Goal: Task Accomplishment & Management: Manage account settings

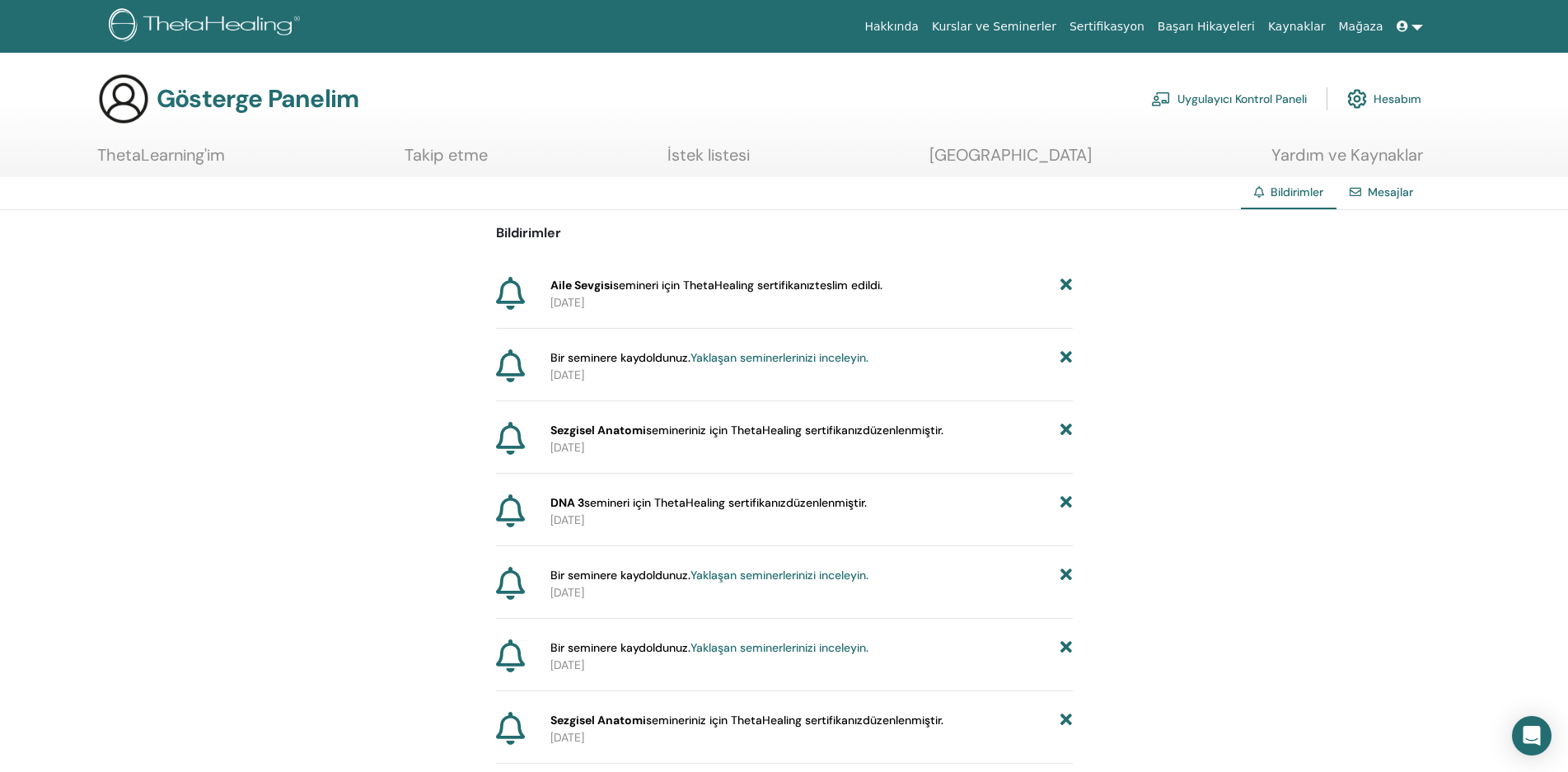
click at [1252, 92] on font "Uygulayıcı Kontrol Paneli" at bounding box center [1242, 99] width 130 height 15
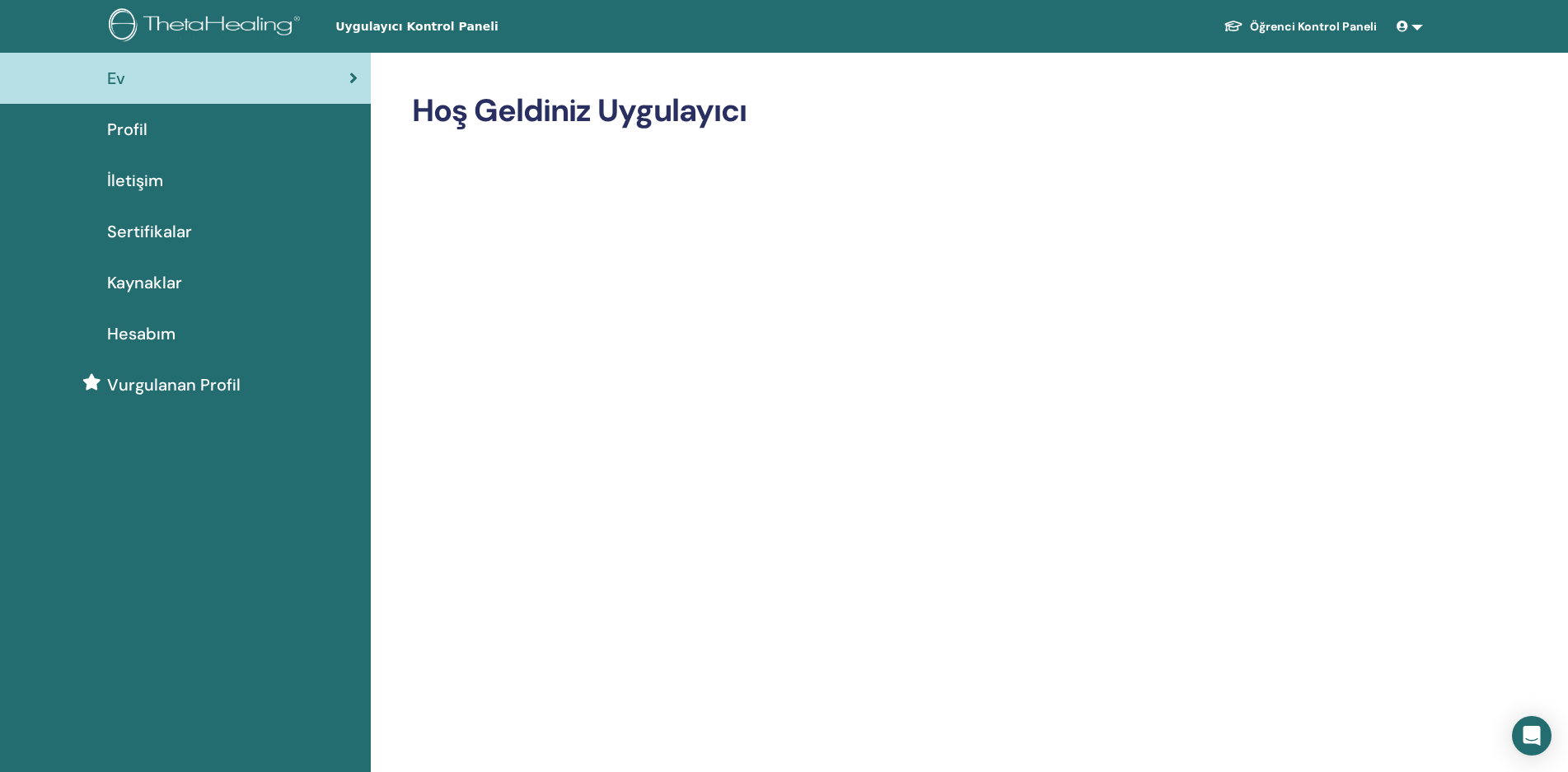
click at [172, 335] on font "Hesabım" at bounding box center [141, 334] width 69 height 21
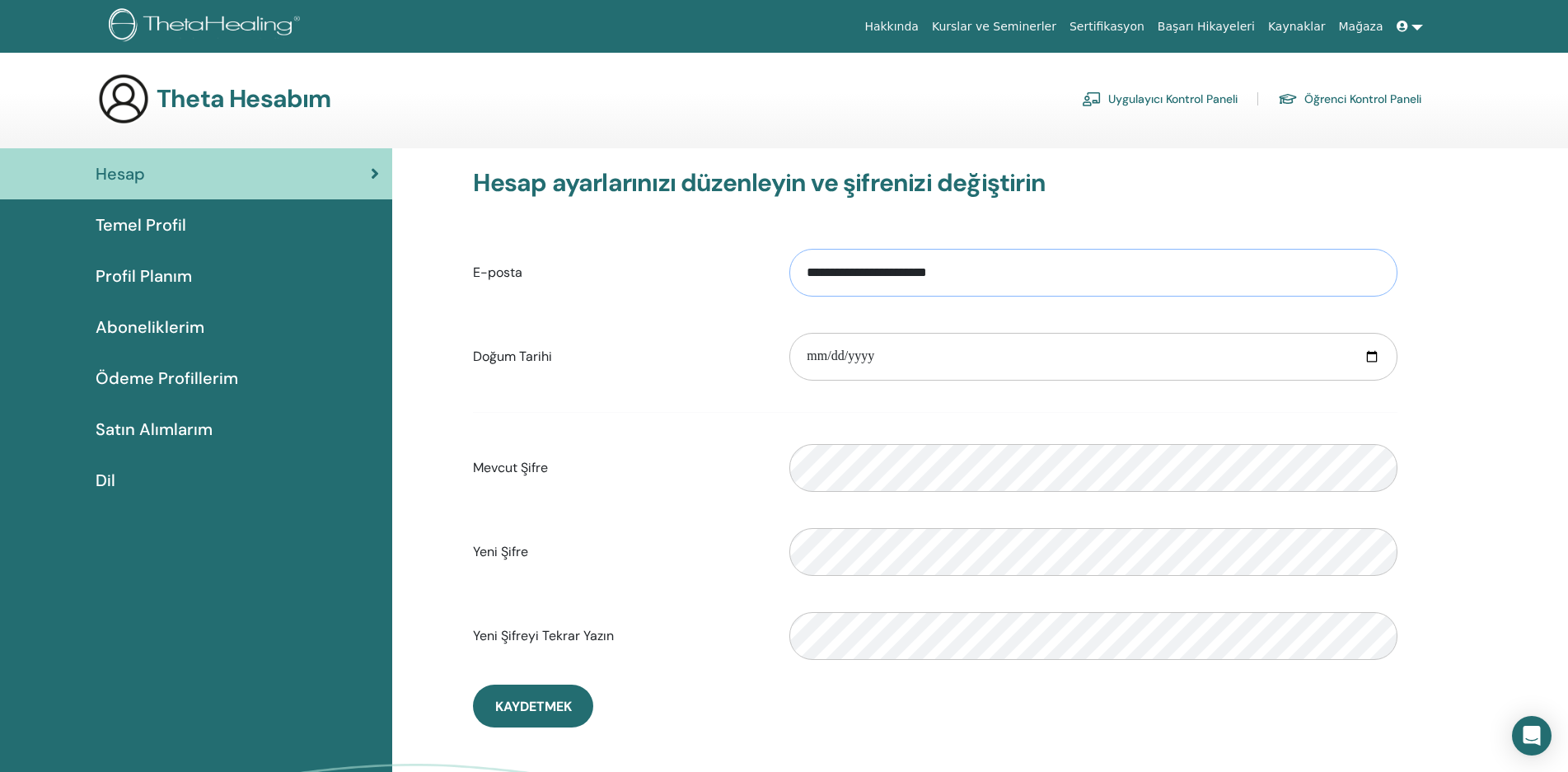
drag, startPoint x: 1012, startPoint y: 282, endPoint x: 796, endPoint y: 301, distance: 216.8
click at [796, 301] on div "**********" at bounding box center [1093, 273] width 633 height 71
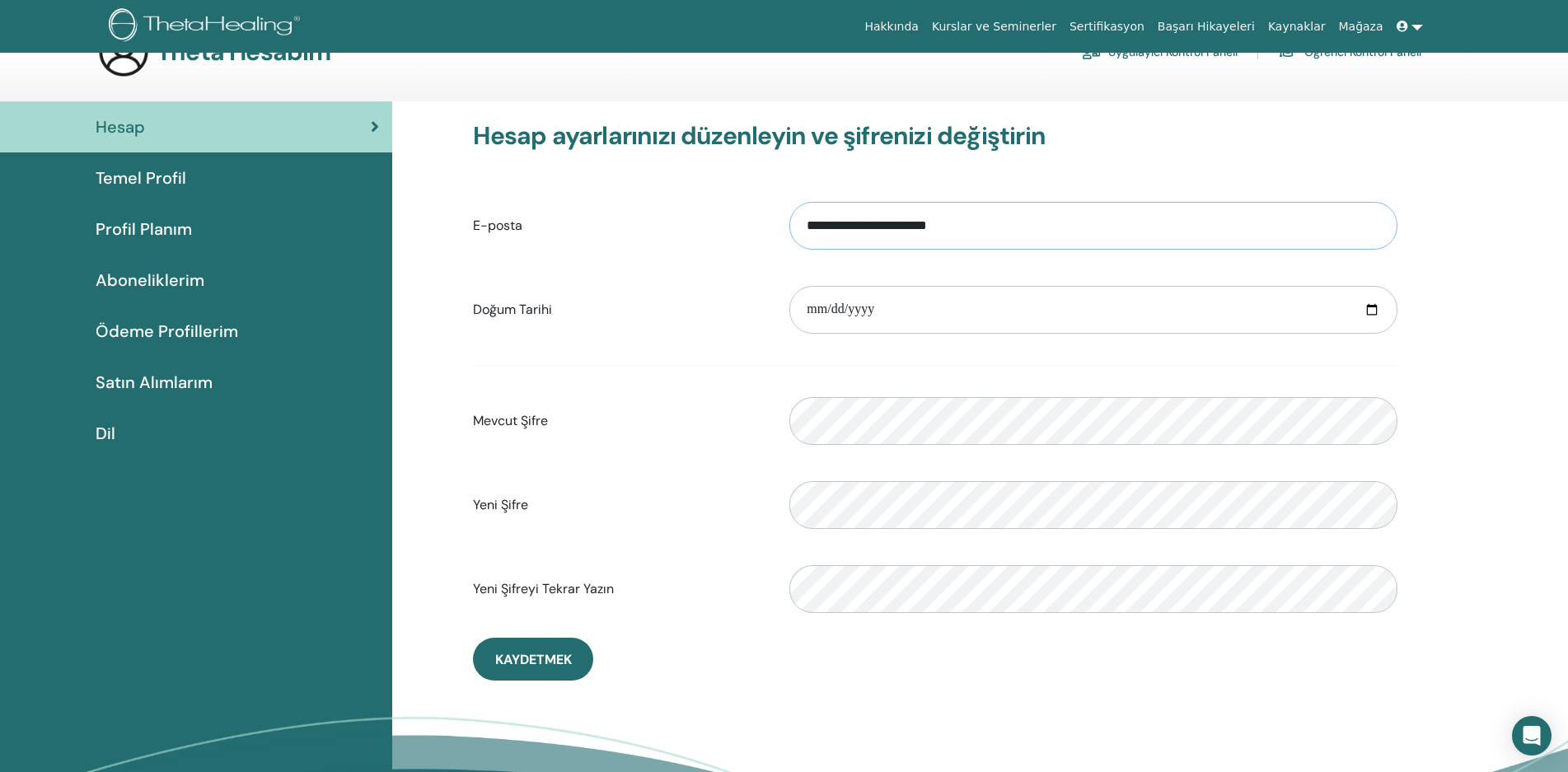
scroll to position [83, 0]
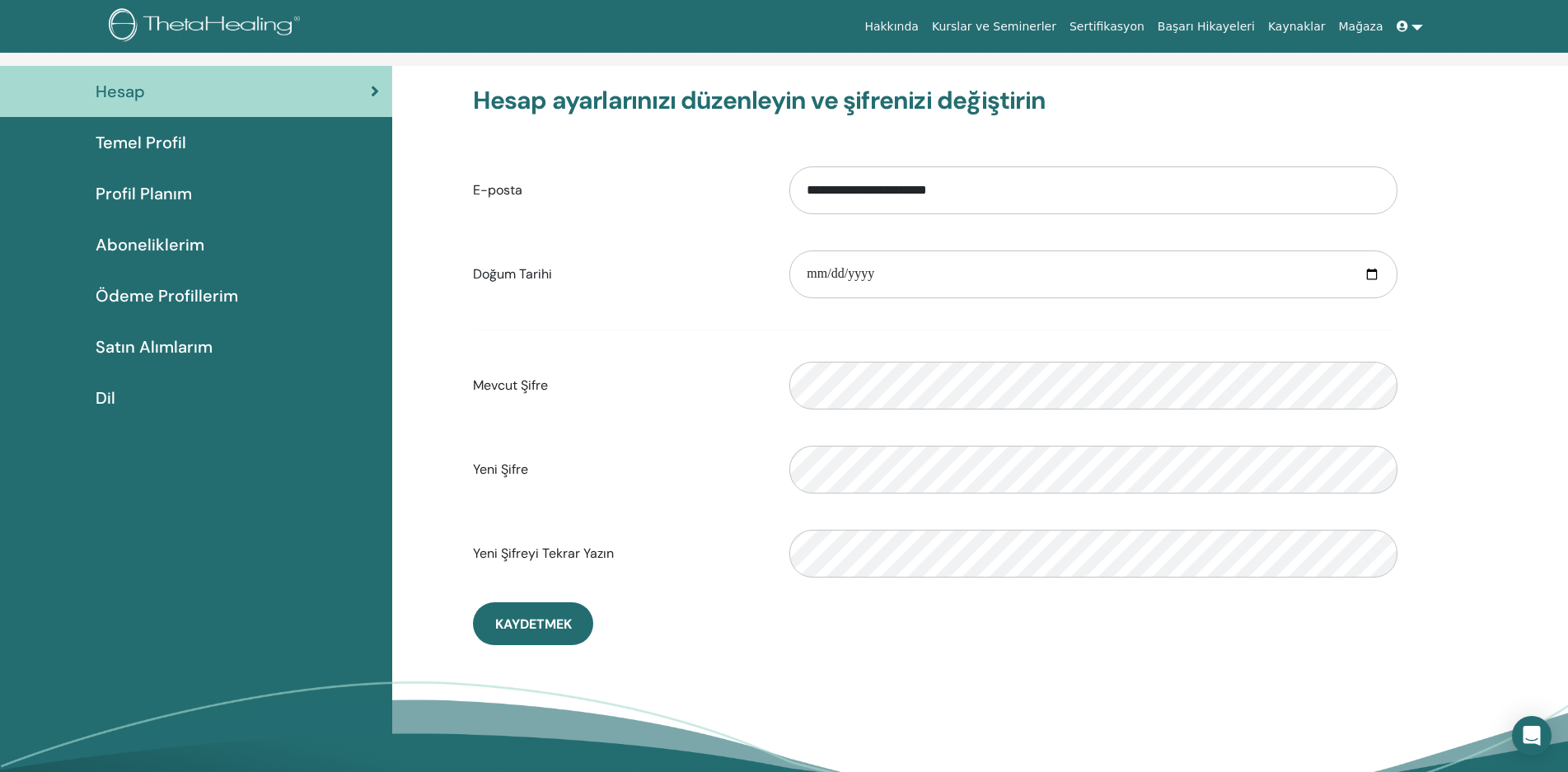
click at [145, 142] on font "Temel Profil" at bounding box center [141, 142] width 91 height 21
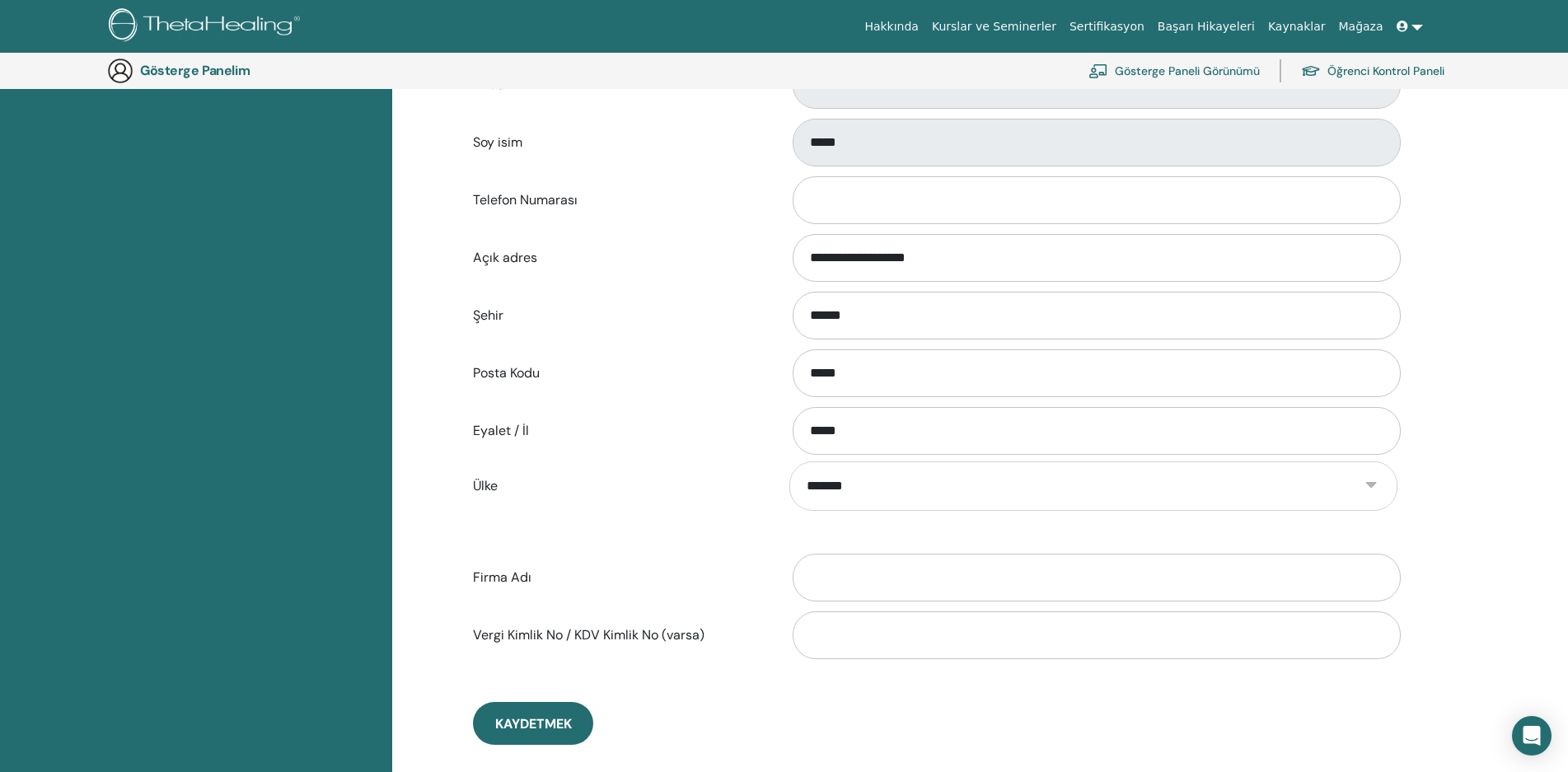
scroll to position [448, 0]
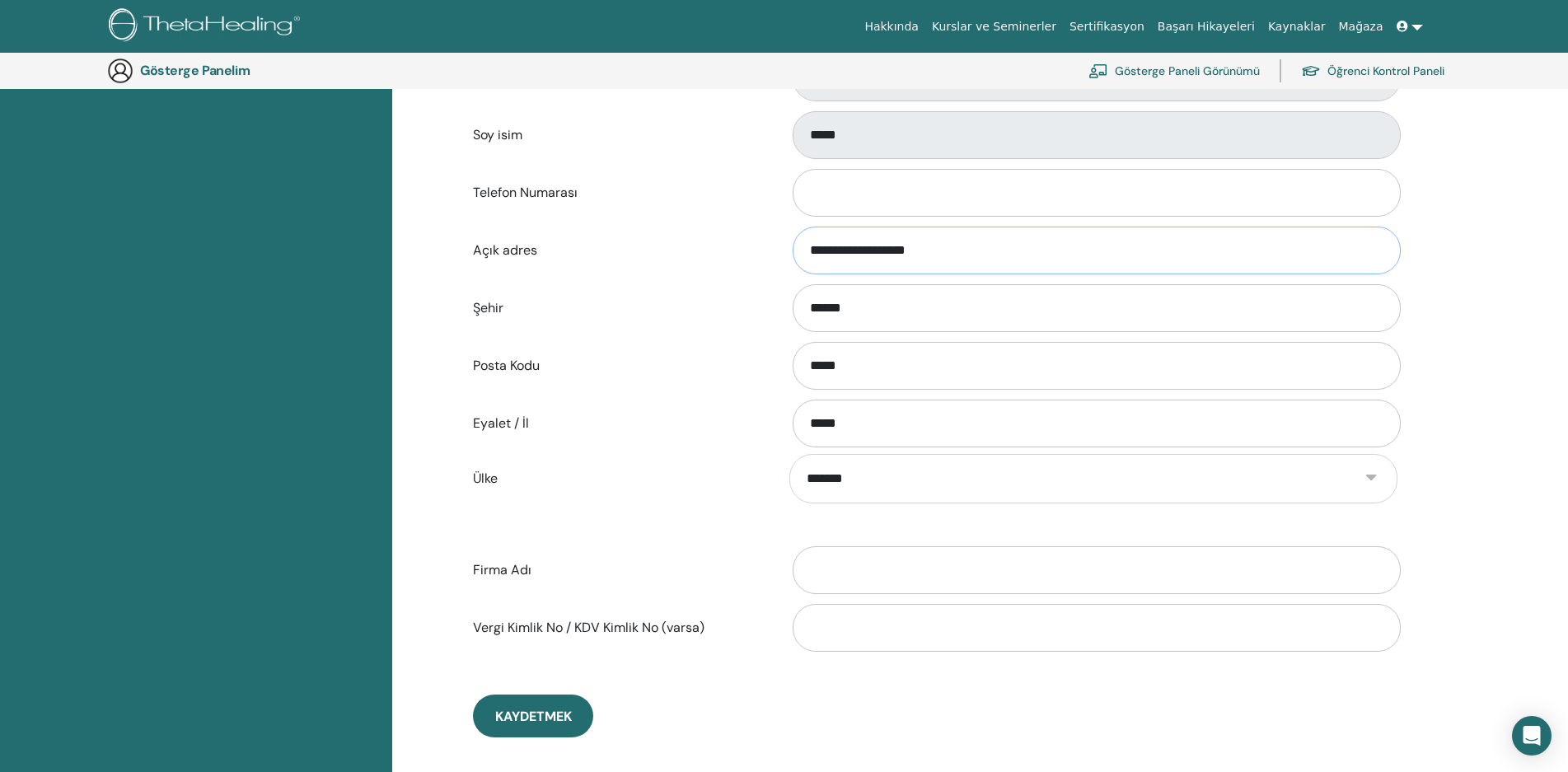
click at [970, 250] on input "**********" at bounding box center [1096, 251] width 608 height 48
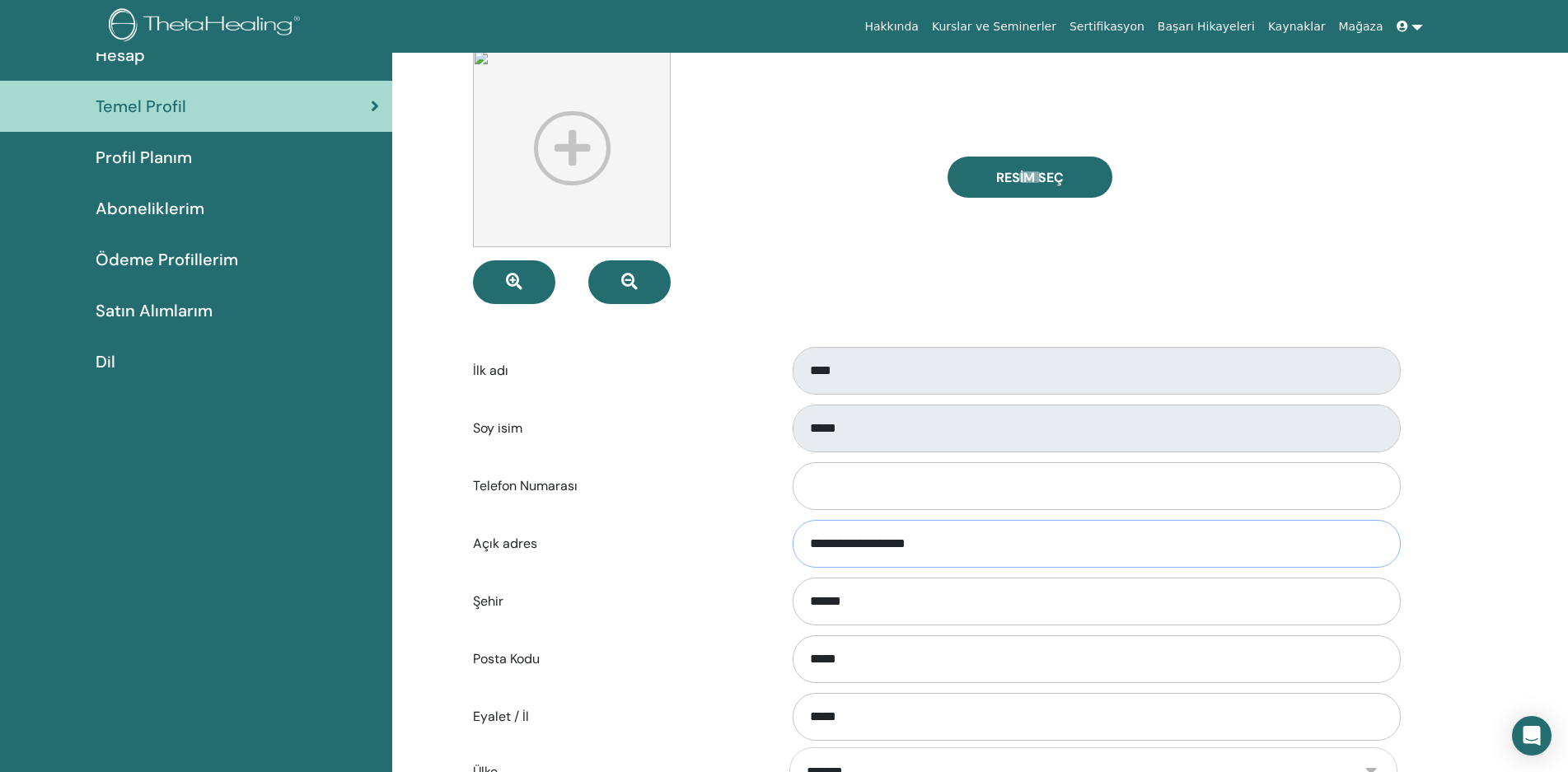
scroll to position [0, 0]
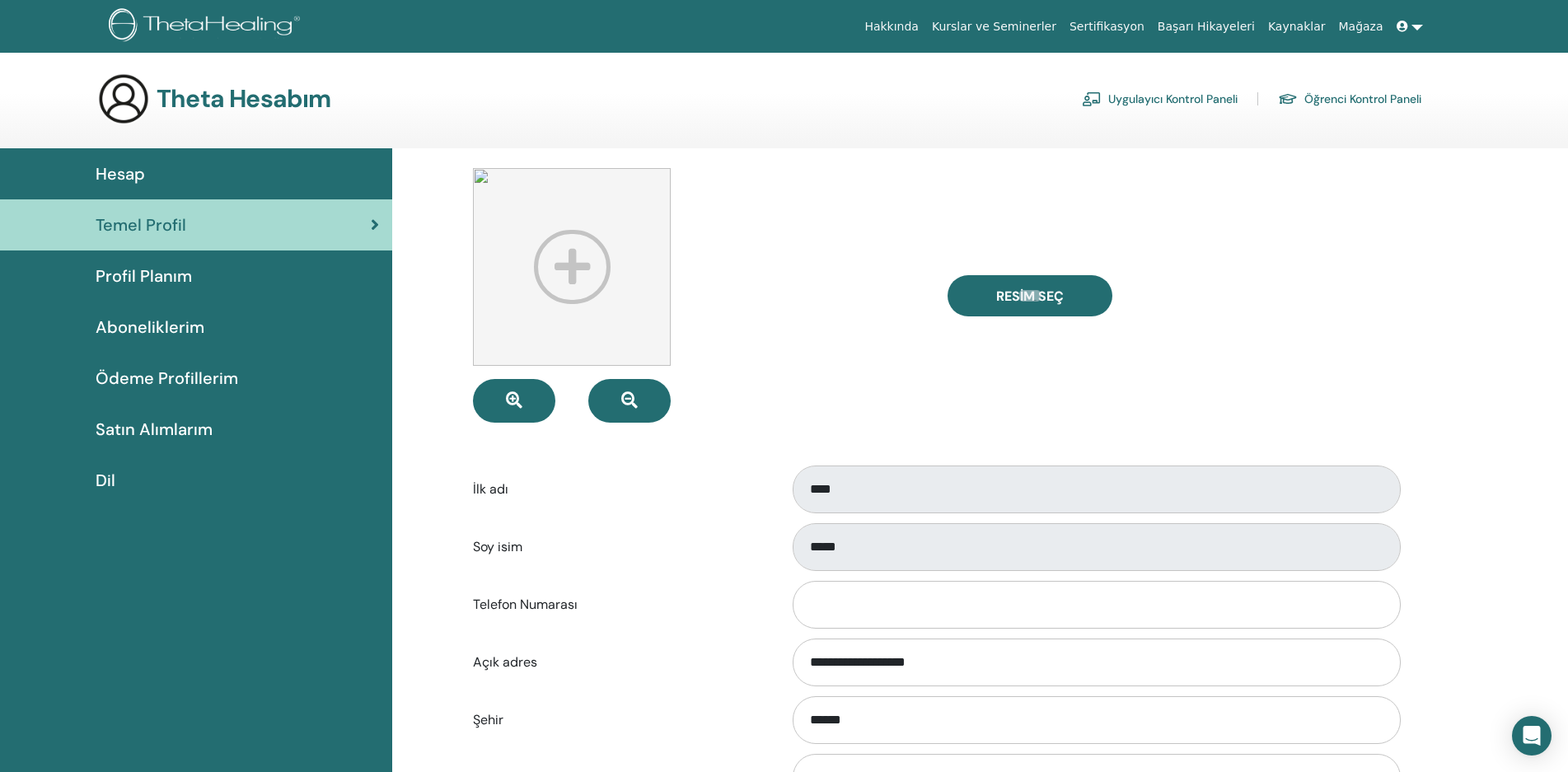
click at [170, 281] on font "Profil Planım" at bounding box center [144, 276] width 97 height 21
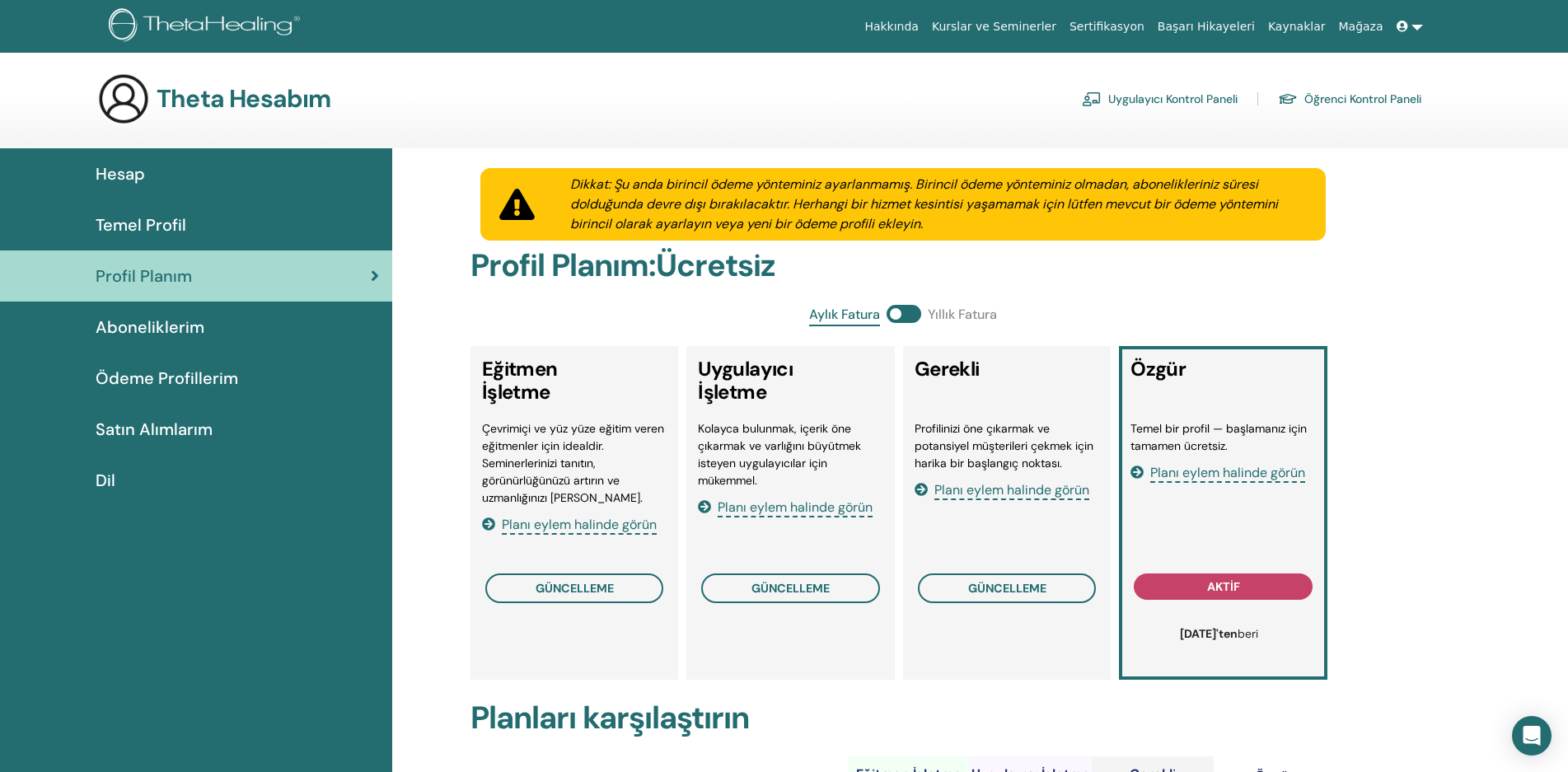
click at [135, 377] on font "Ödeme Profillerim" at bounding box center [167, 378] width 143 height 21
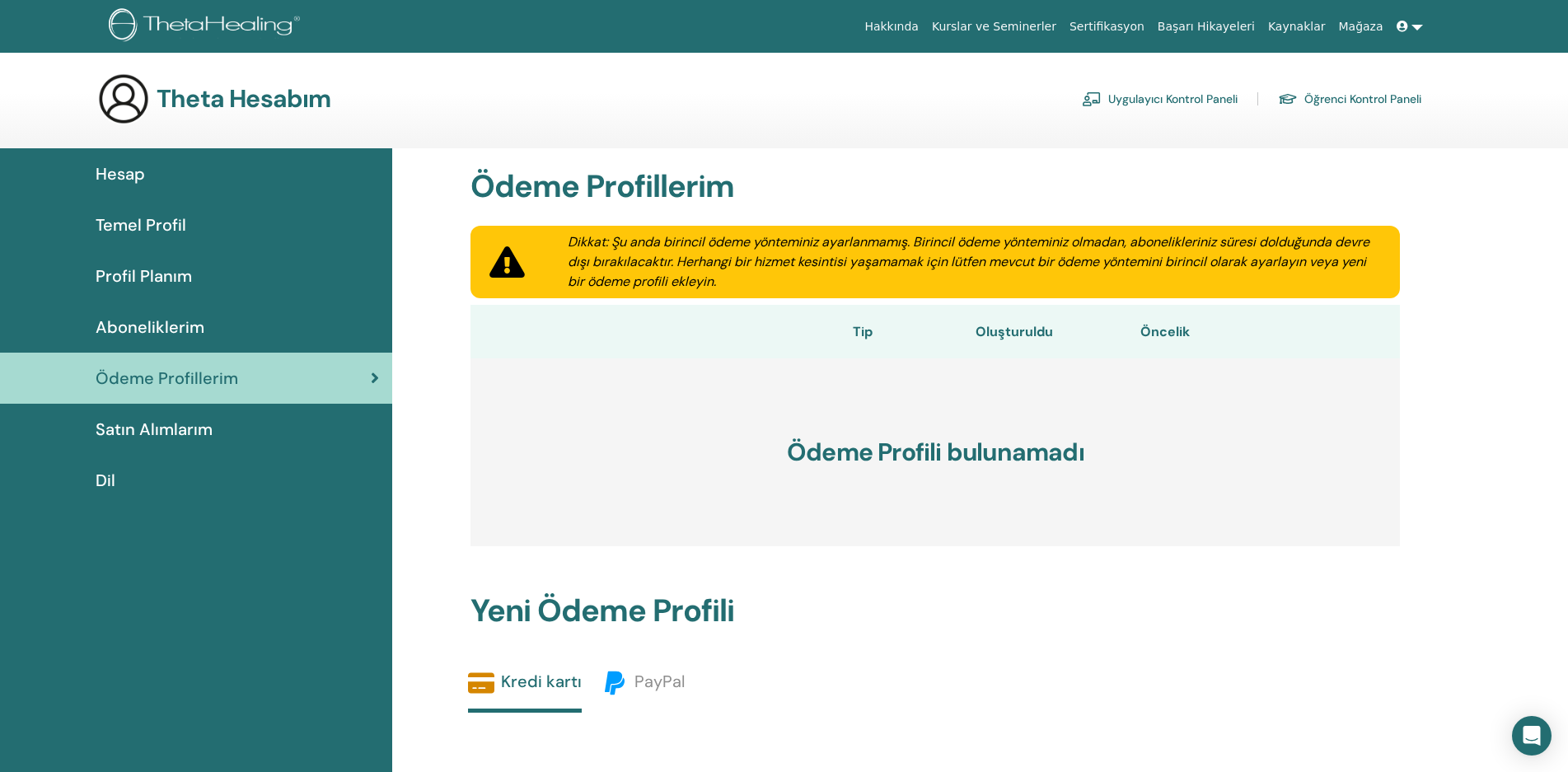
click at [130, 431] on font "Satın Alımlarım" at bounding box center [154, 428] width 117 height 21
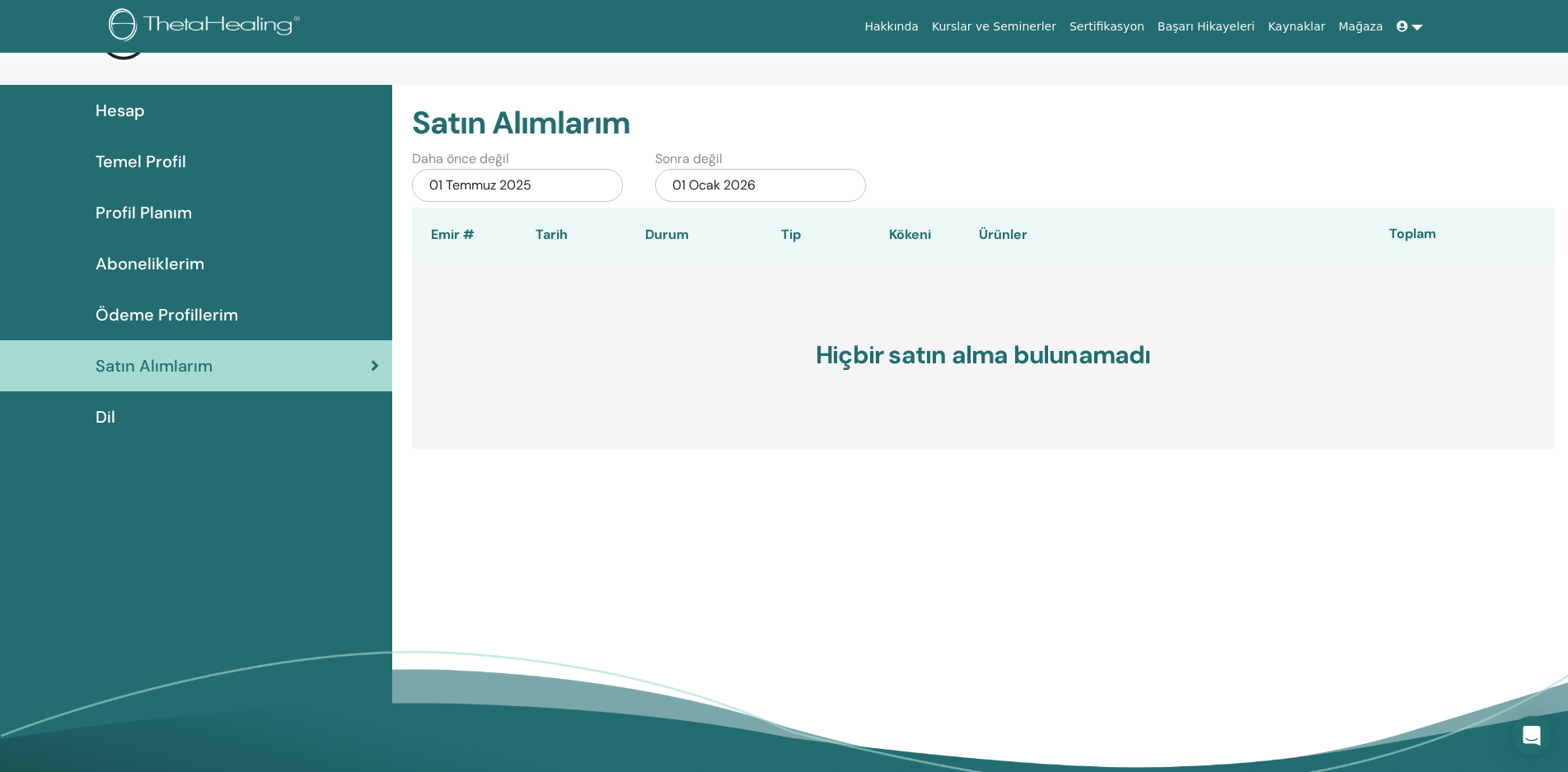
scroll to position [83, 0]
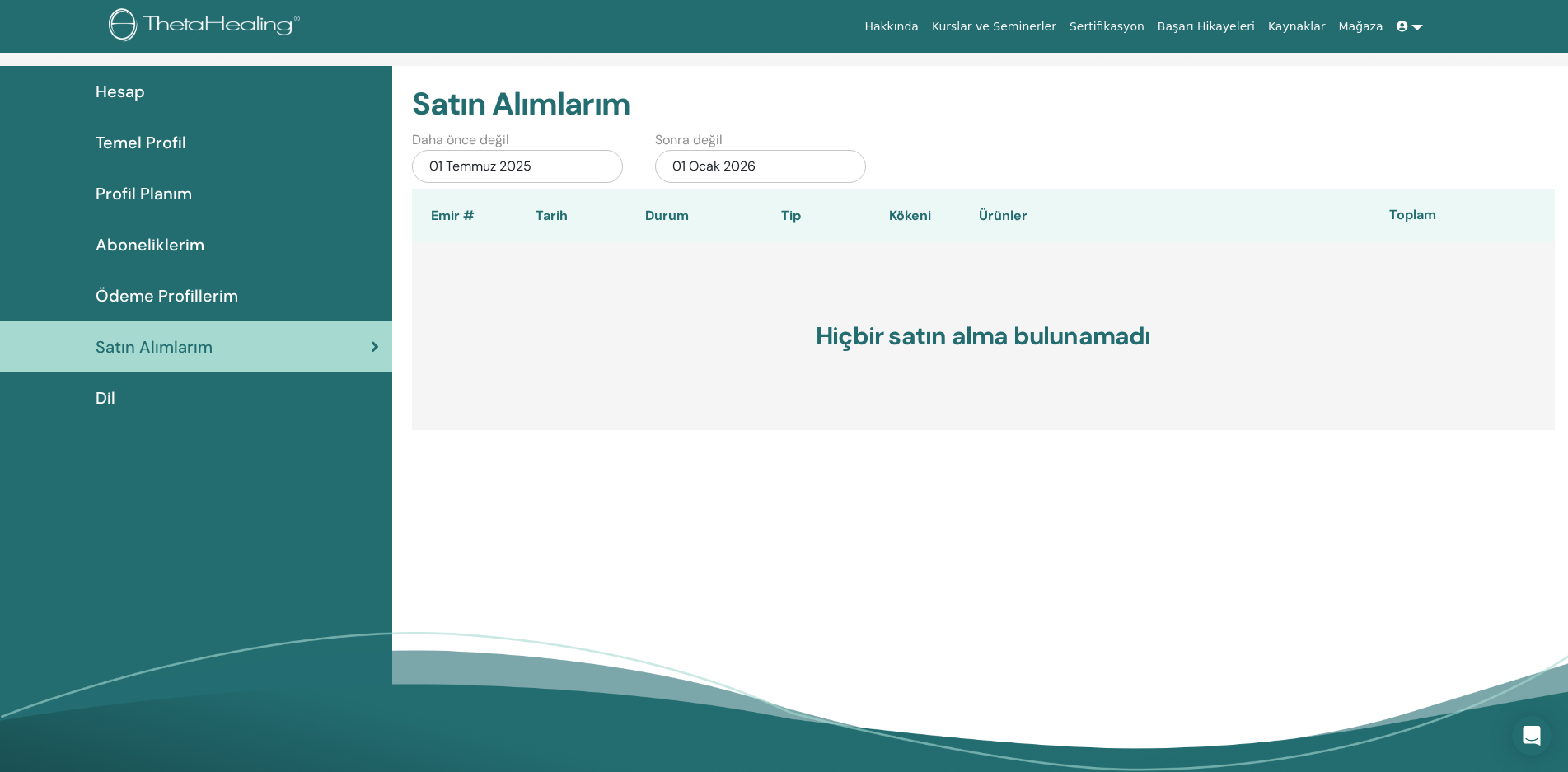
click at [138, 92] on font "Hesap" at bounding box center [121, 91] width 50 height 21
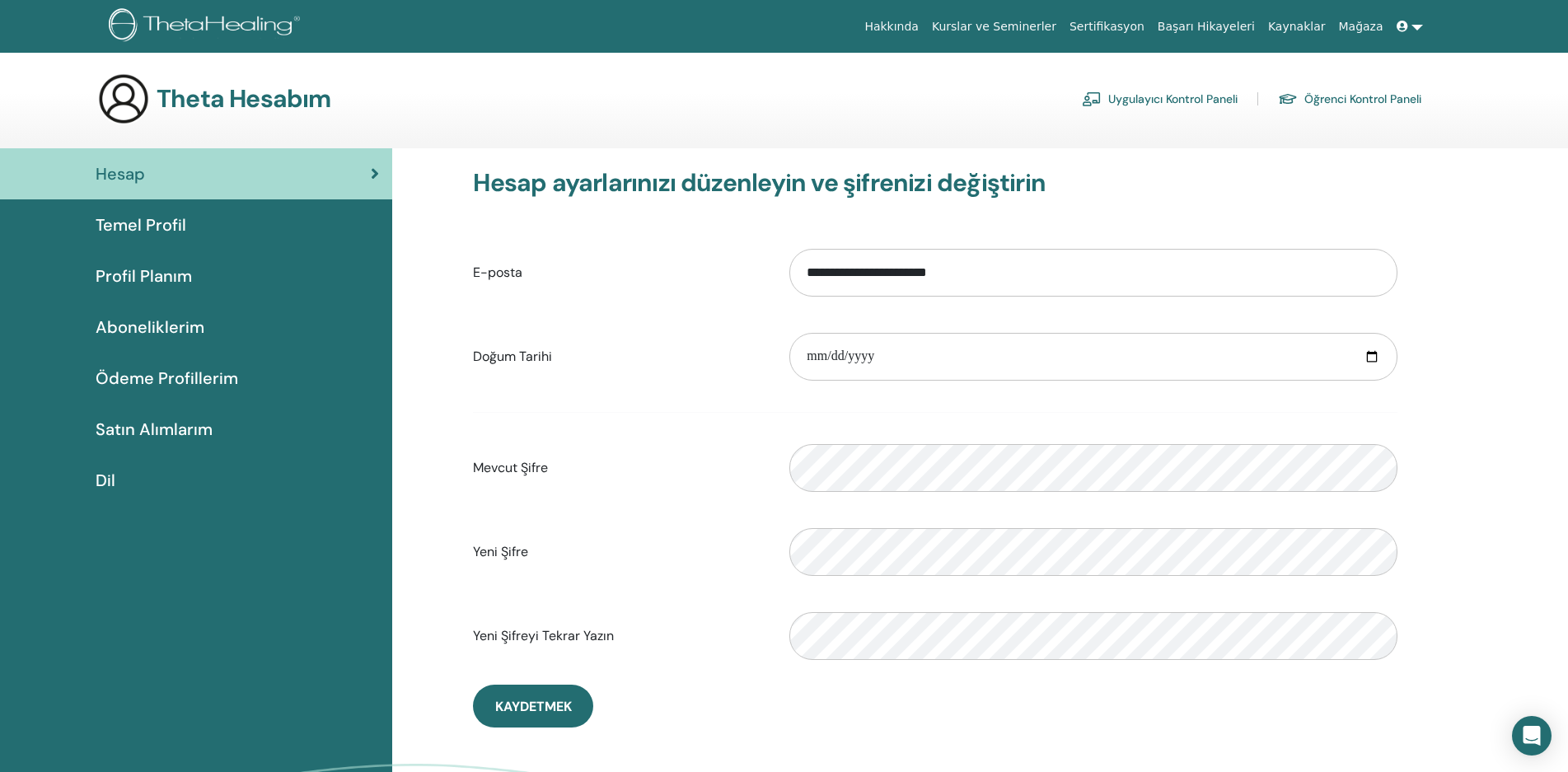
click at [1206, 94] on font "Uygulayıcı Kontrol Paneli" at bounding box center [1173, 99] width 130 height 15
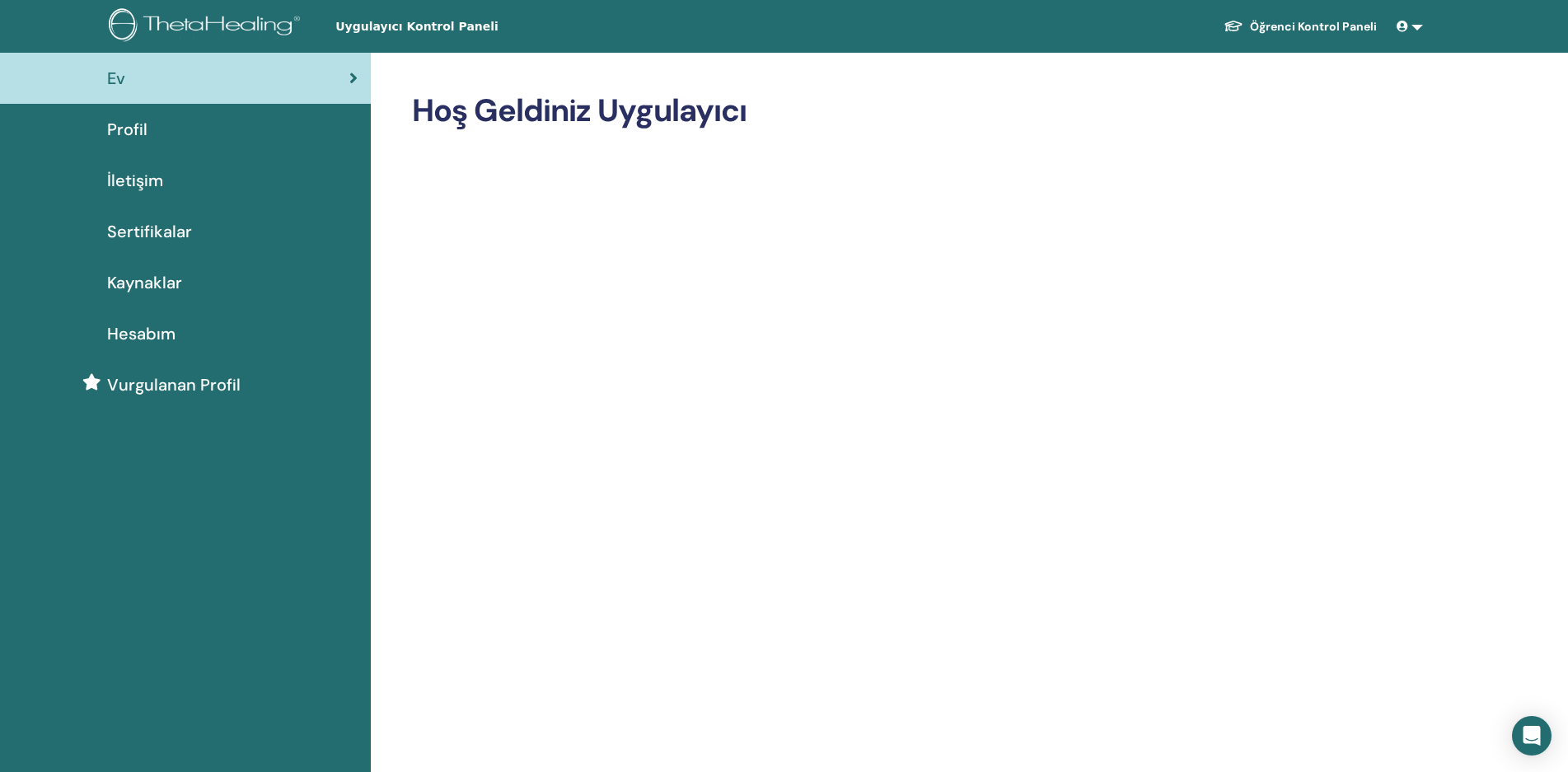
click at [136, 223] on font "Sertifikalar" at bounding box center [149, 231] width 85 height 21
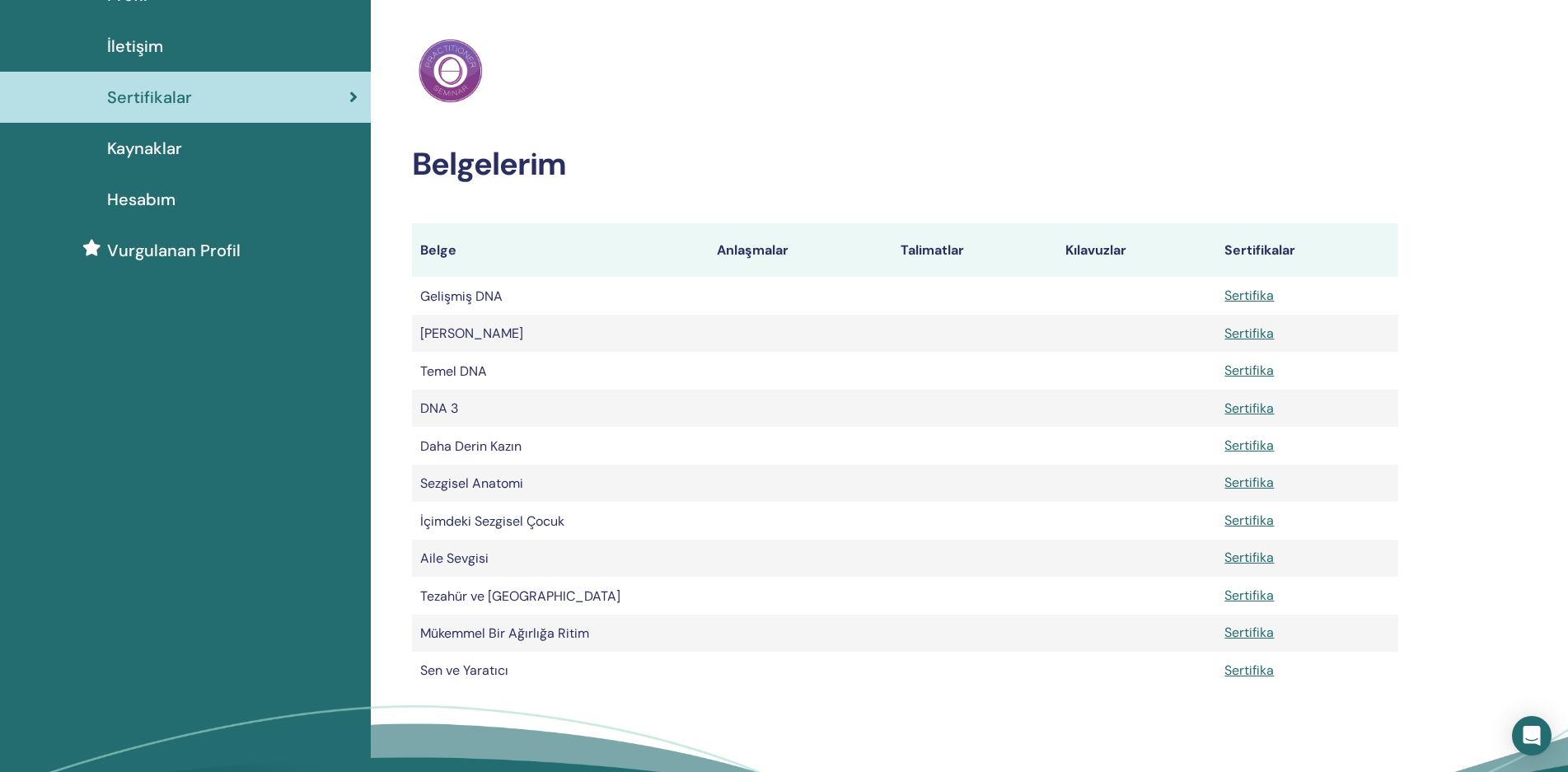
scroll to position [165, 0]
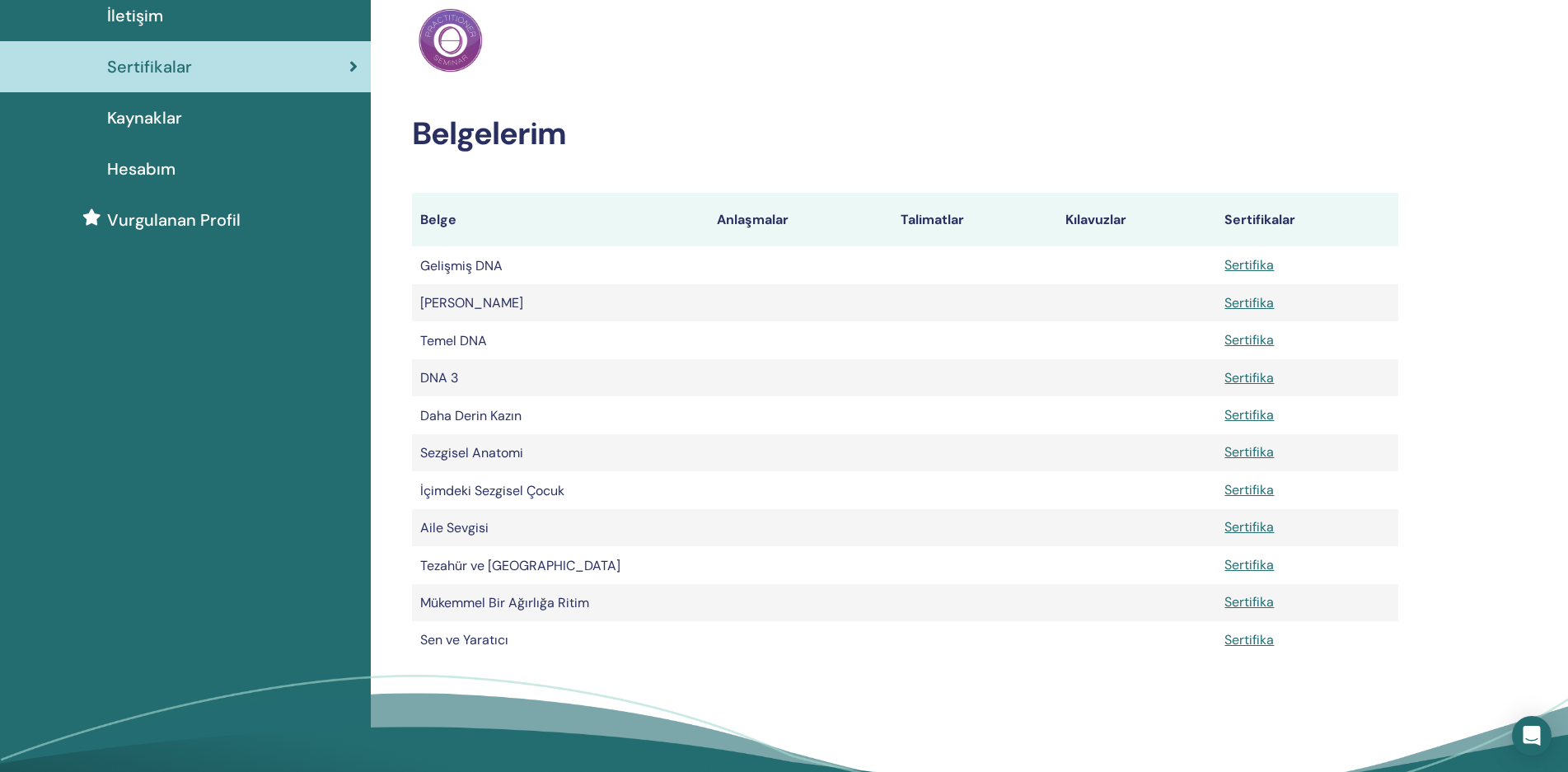
click at [1539, 309] on div "Sertifikalarım ThetaHealing Uygulayıcısı Belgelerim Belge Anlaşmalar Talimatlar…" at bounding box center [958, 364] width 1176 height 952
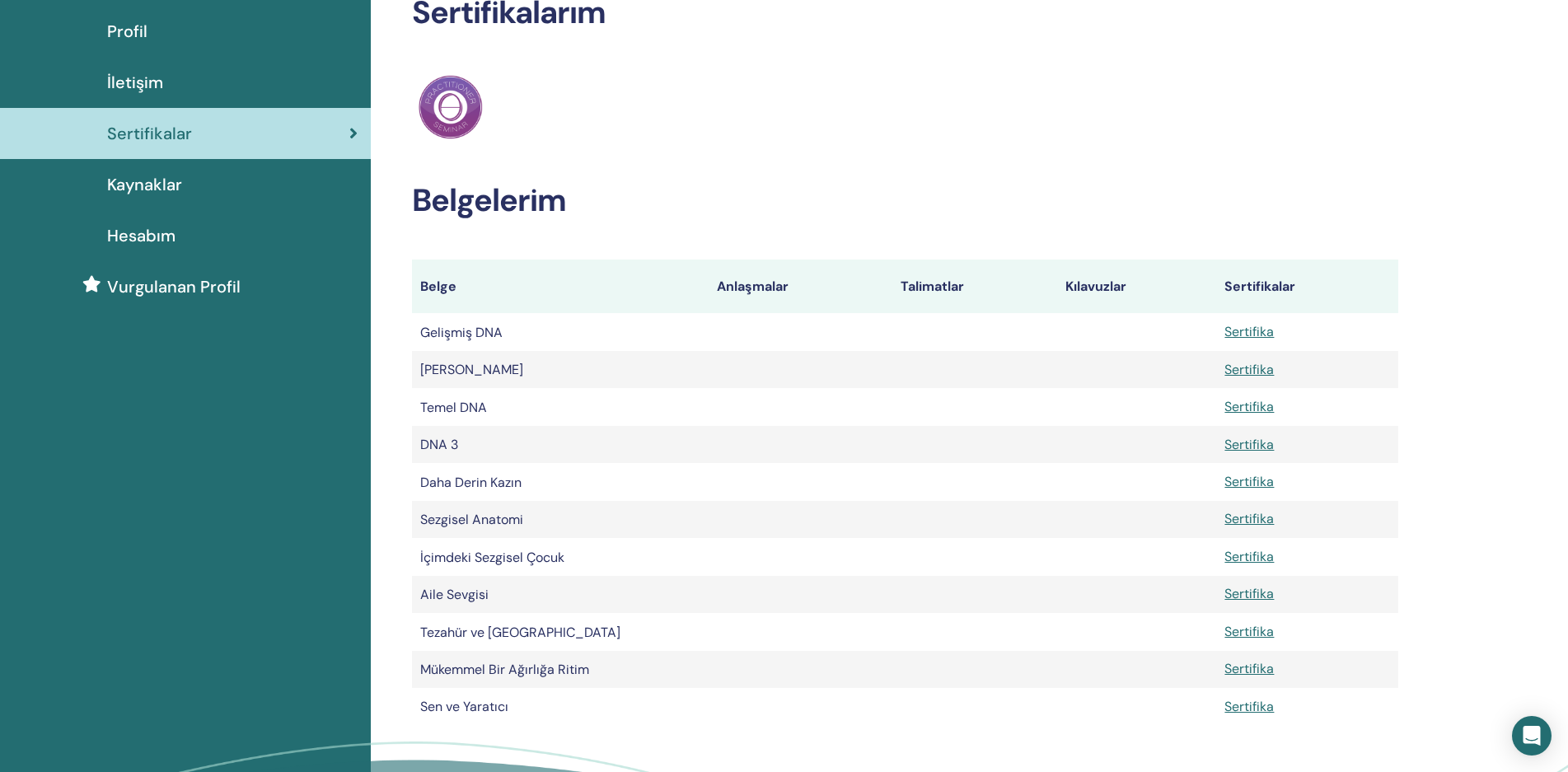
scroll to position [0, 0]
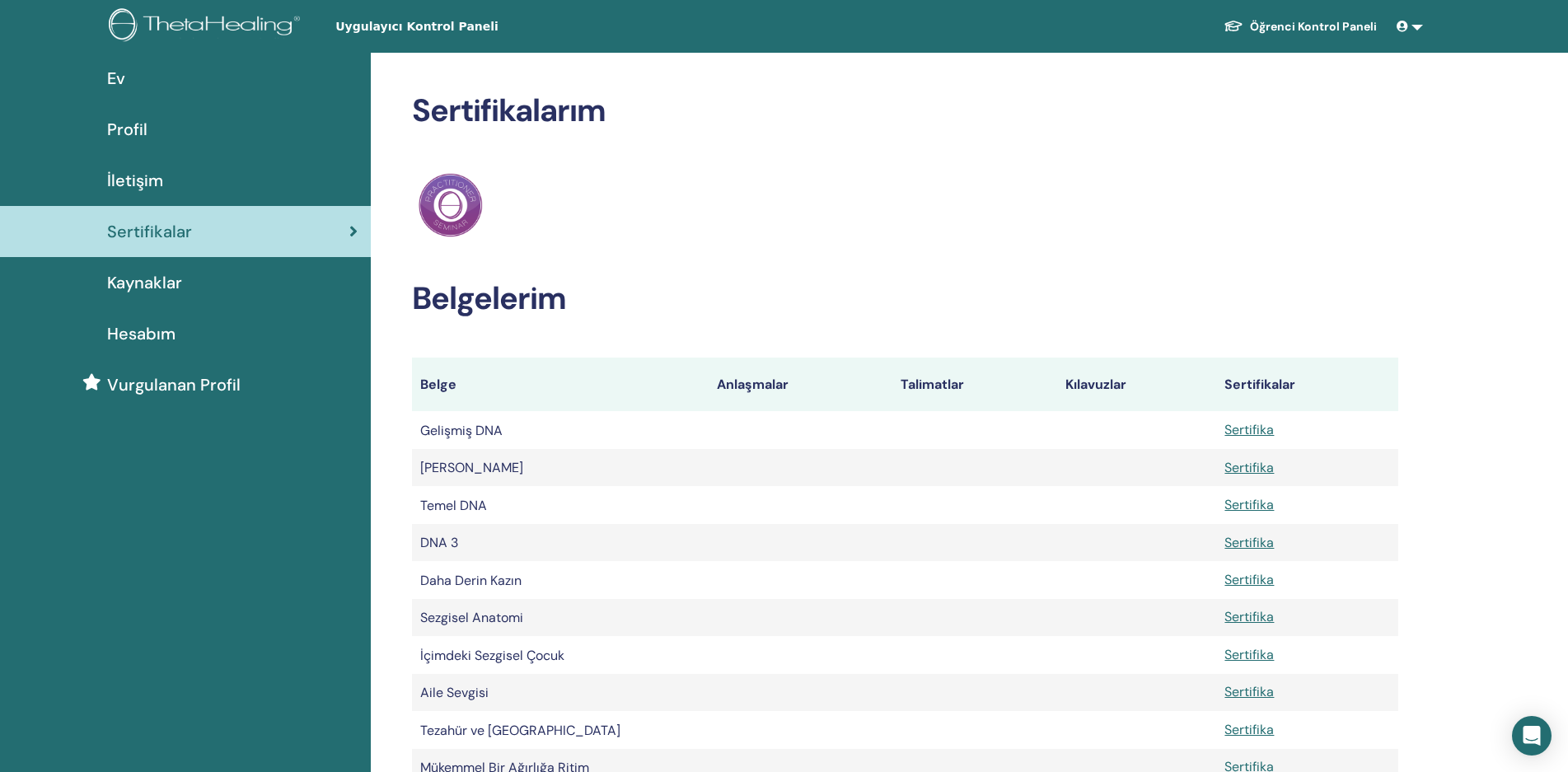
click at [1272, 23] on font "Öğrenci Kontrol Paneli" at bounding box center [1312, 26] width 127 height 15
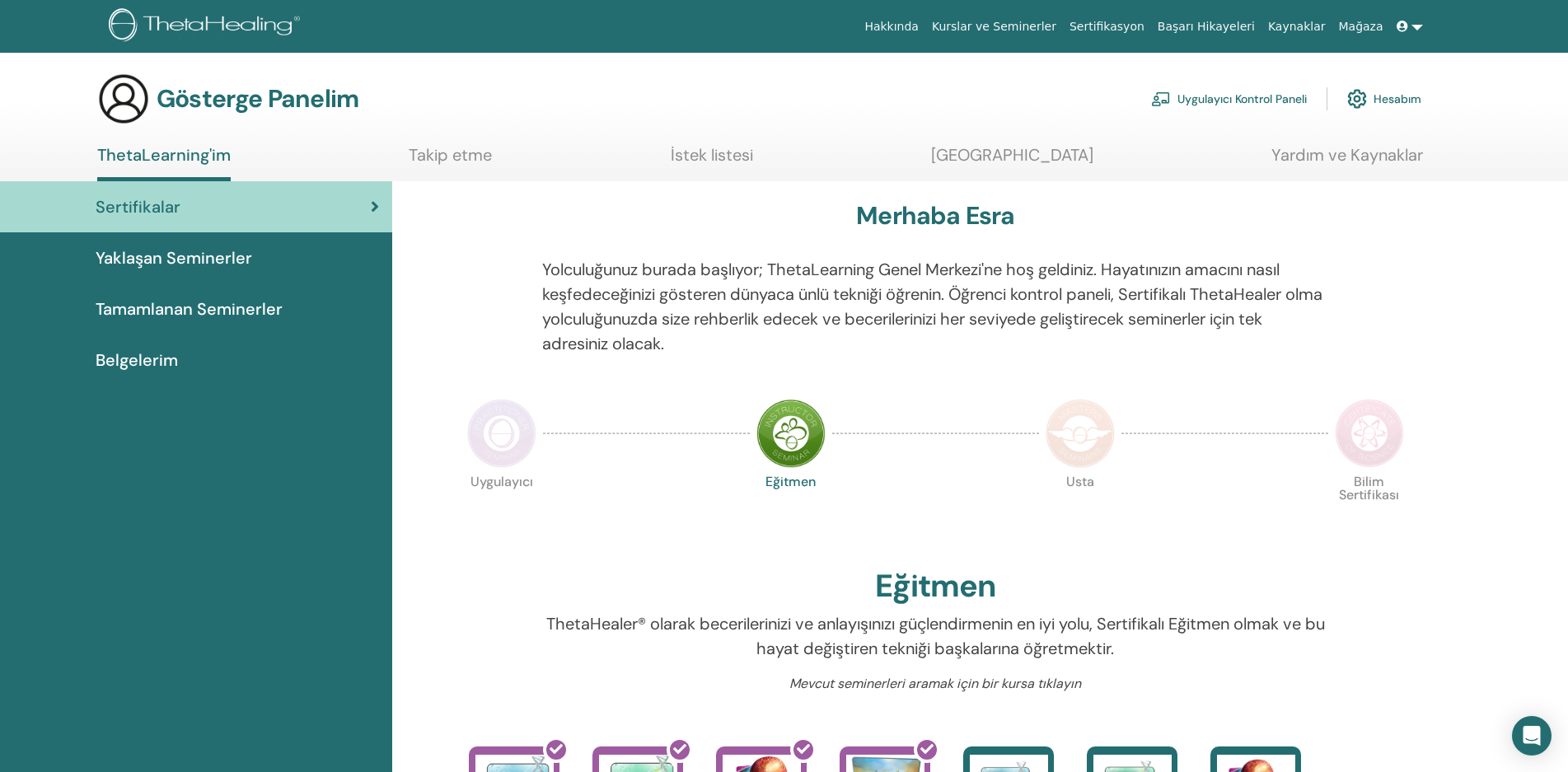
click at [1414, 26] on link at bounding box center [1409, 27] width 40 height 31
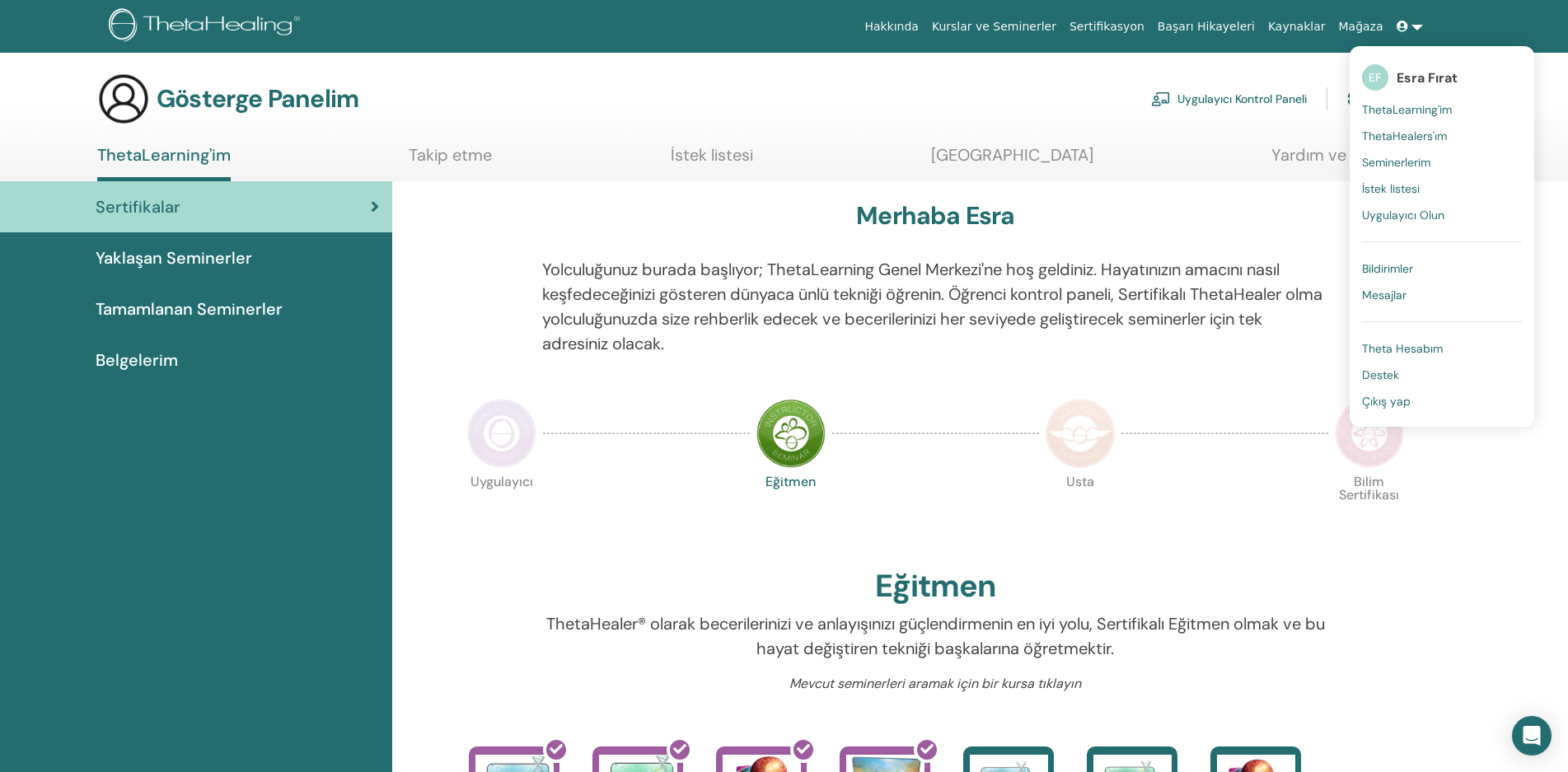
click at [1433, 137] on font "ThetaHealers'ım" at bounding box center [1403, 136] width 85 height 15
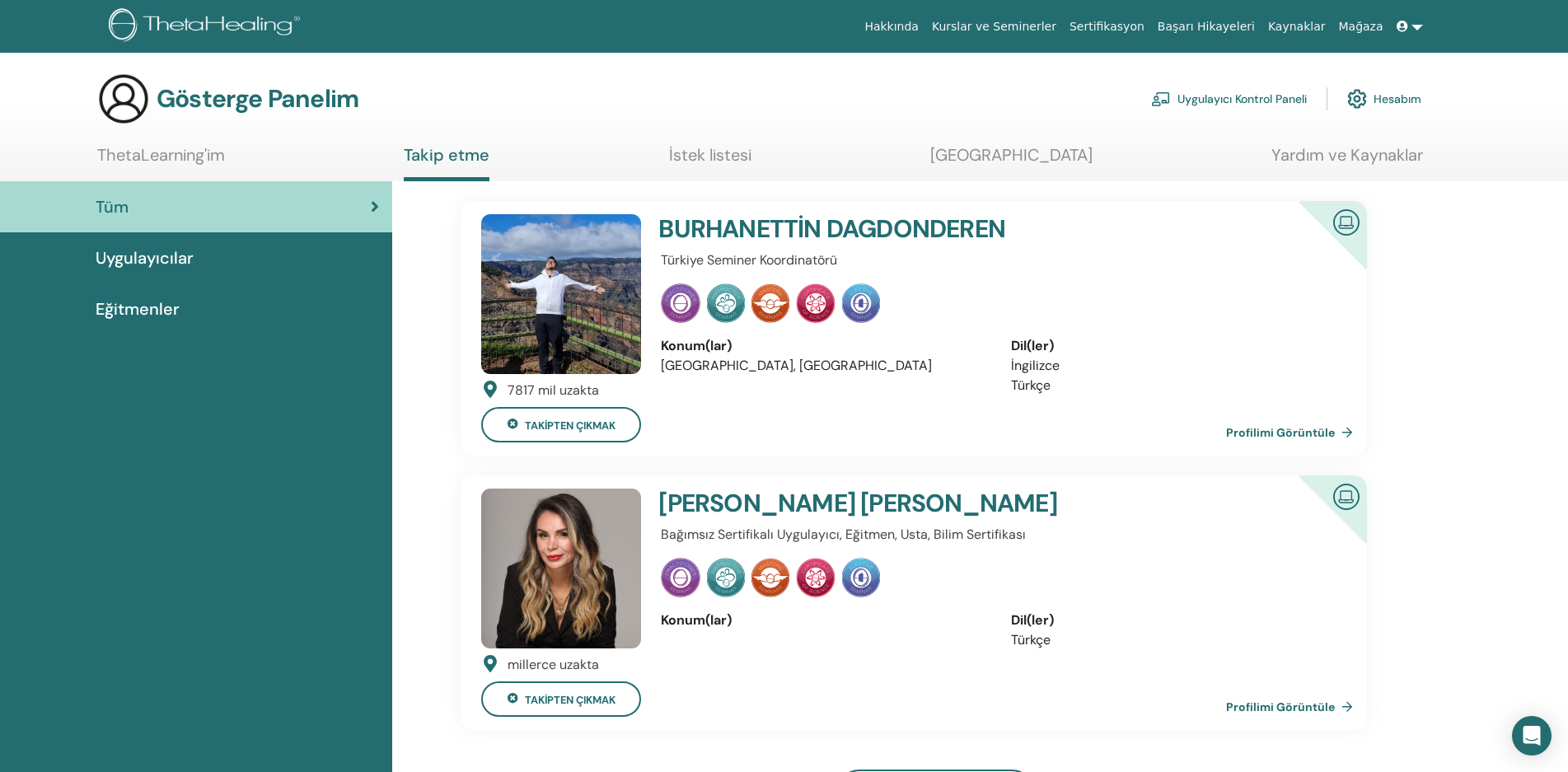
click at [1396, 97] on font "Hesabım" at bounding box center [1397, 99] width 48 height 15
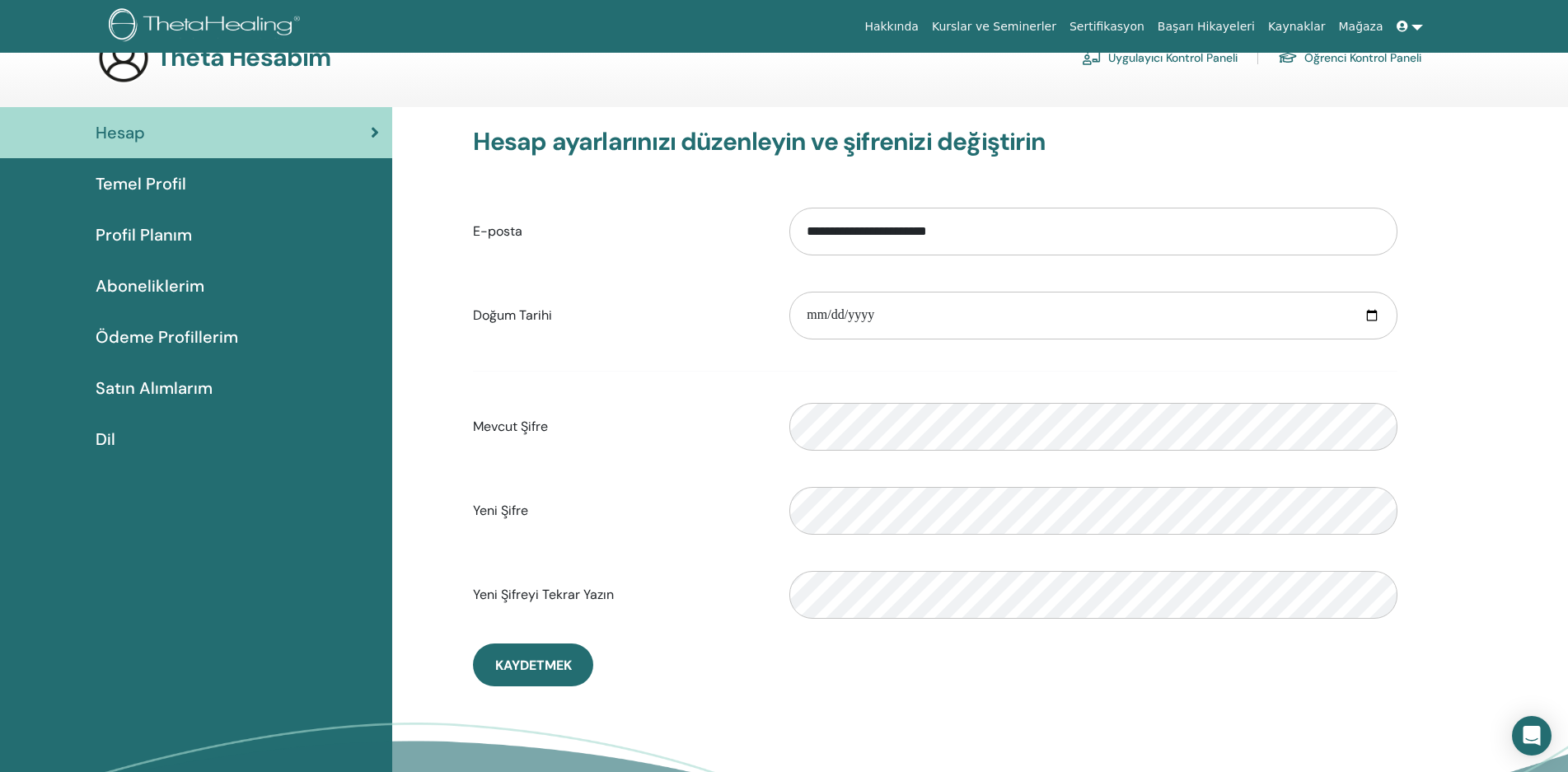
scroll to position [83, 0]
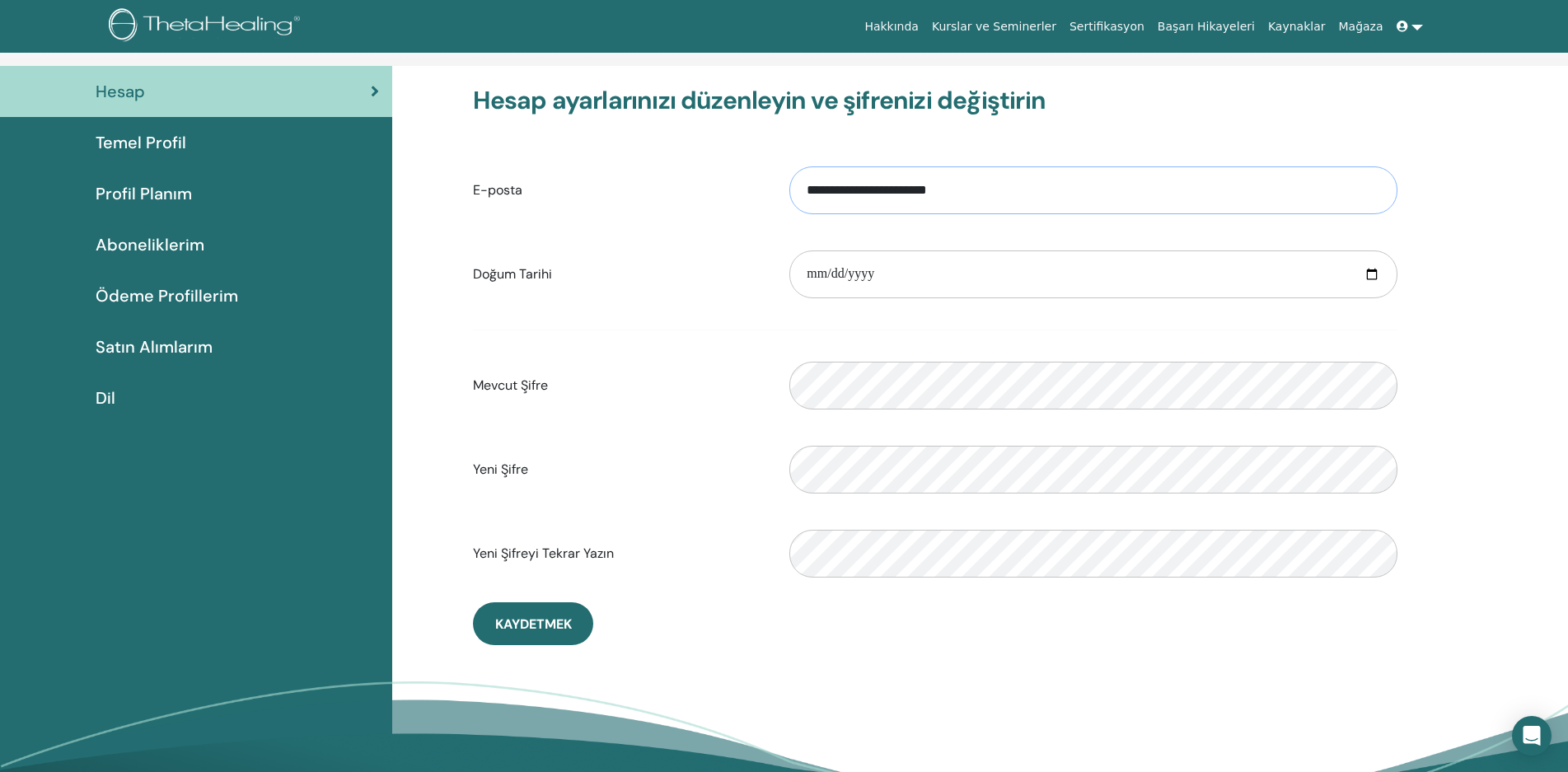
drag, startPoint x: 982, startPoint y: 193, endPoint x: 801, endPoint y: 203, distance: 181.3
click at [801, 203] on input "**********" at bounding box center [1093, 191] width 608 height 48
